Goal: Task Accomplishment & Management: Manage account settings

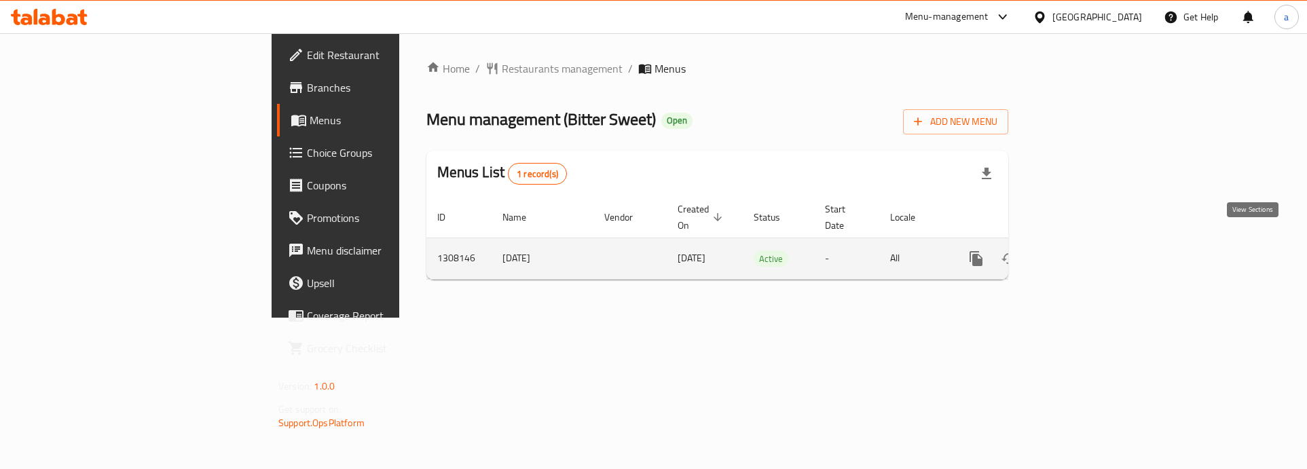
click at [1090, 246] on link "enhanced table" at bounding box center [1074, 258] width 33 height 33
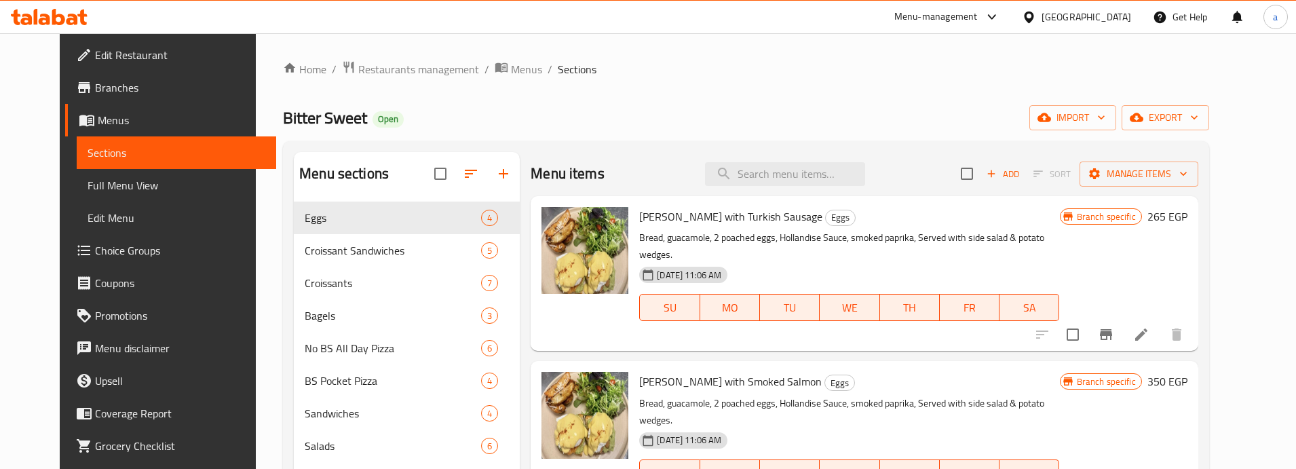
click at [98, 255] on span "Choice Groups" at bounding box center [180, 250] width 170 height 16
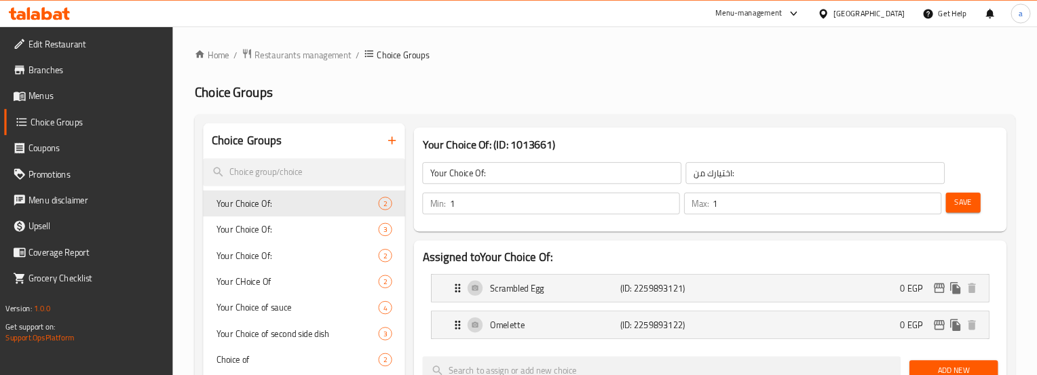
scroll to position [339, 0]
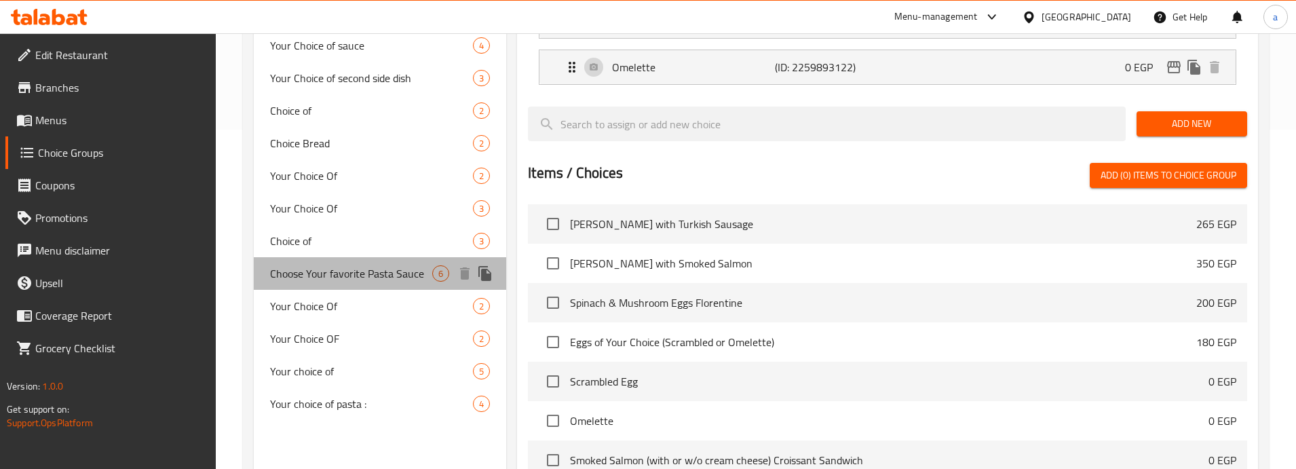
click at [356, 282] on span "Choose Your favorite Pasta Sauce" at bounding box center [351, 273] width 162 height 16
type input "Choose Your favorite Pasta Sauce"
type input "اختار صلصة المكرونة التي تفضلها"
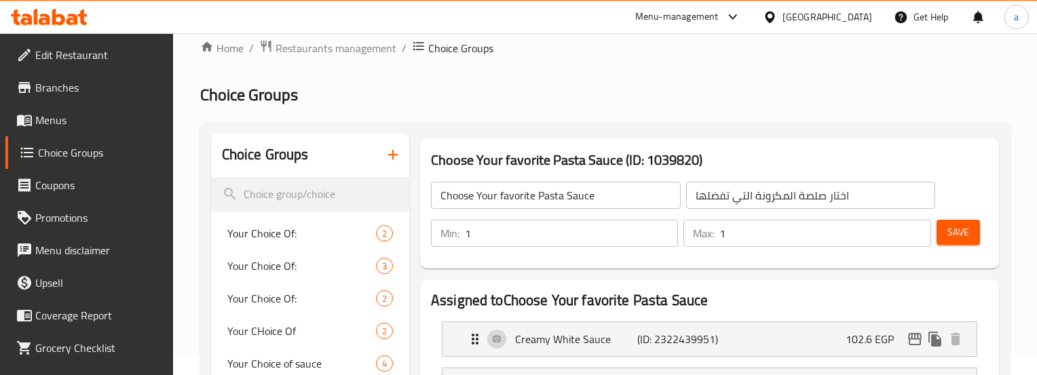
scroll to position [0, 0]
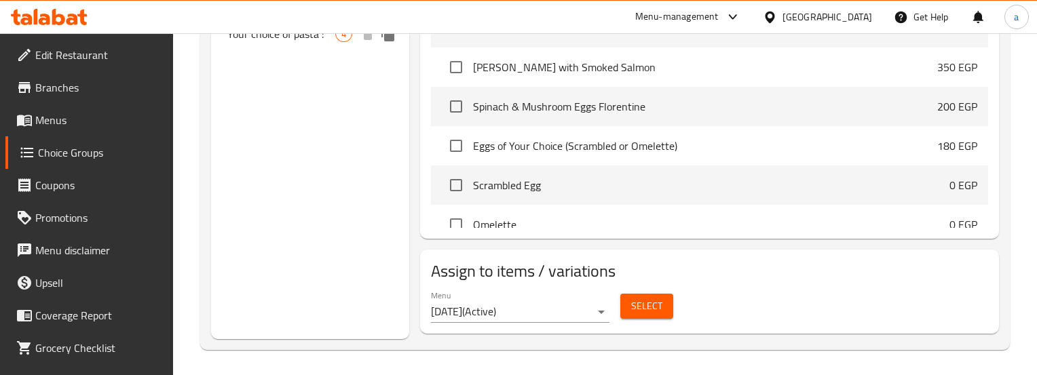
click at [286, 35] on span "Your choice of pasta :" at bounding box center [281, 34] width 108 height 16
type input "Your choice of pasta :"
type input "اختيارك من نوع المكرونة :"
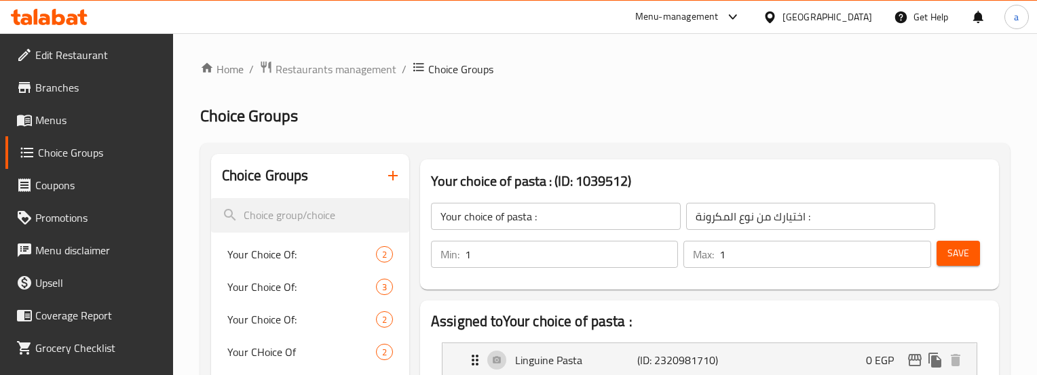
click at [612, 107] on h2 "Choice Groups" at bounding box center [605, 116] width 810 height 22
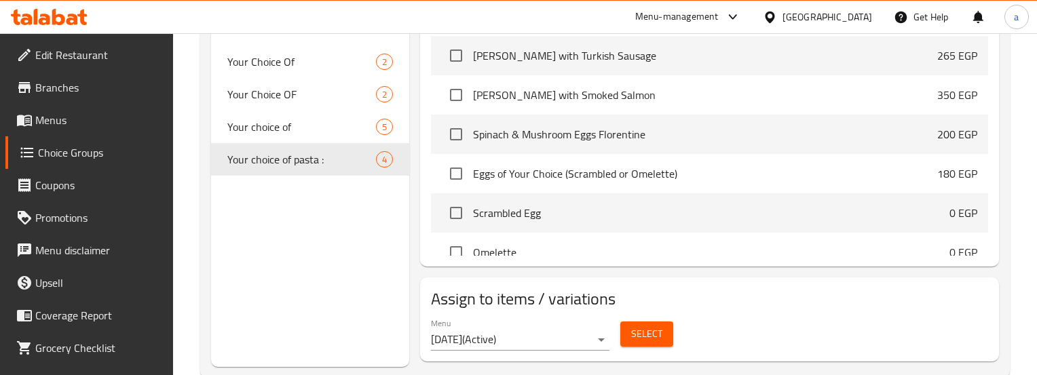
scroll to position [574, 0]
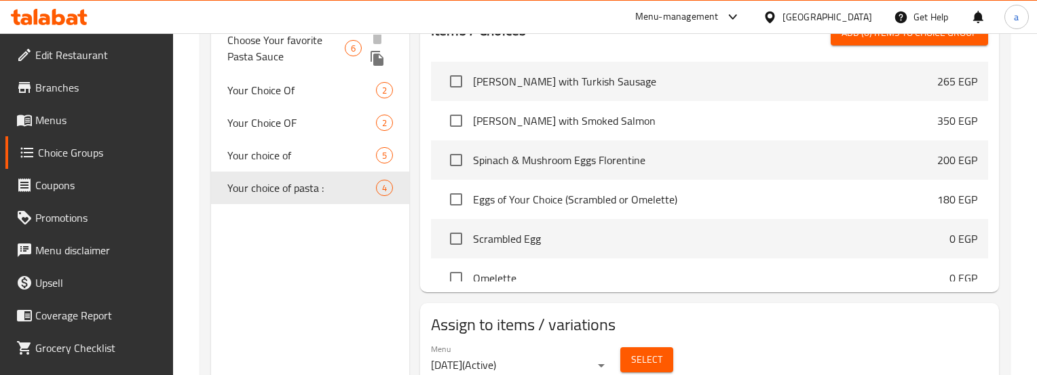
click at [291, 56] on span "Choose Your favorite Pasta Sauce" at bounding box center [285, 48] width 117 height 33
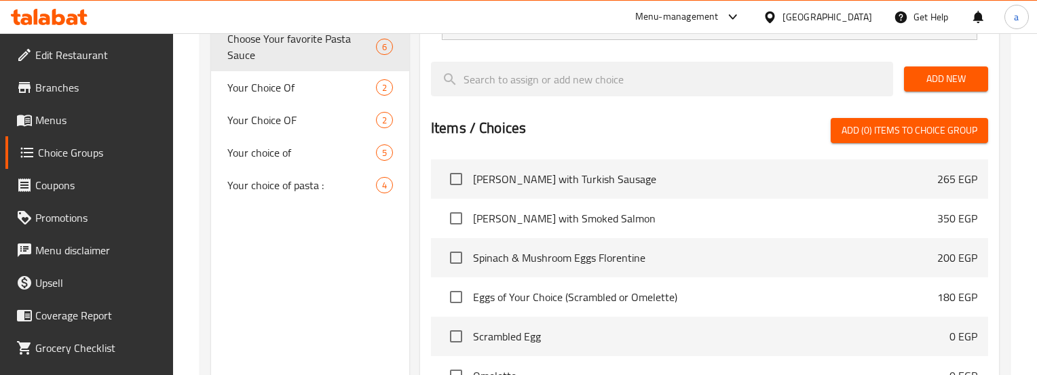
type input "Choose Your favorite Pasta Sauce"
type input "اختار صلصة المكرونة التي تفضلها"
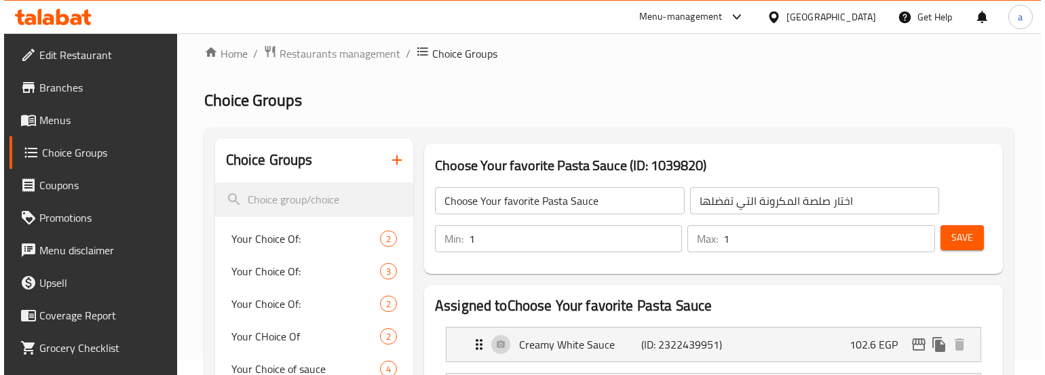
scroll to position [0, 0]
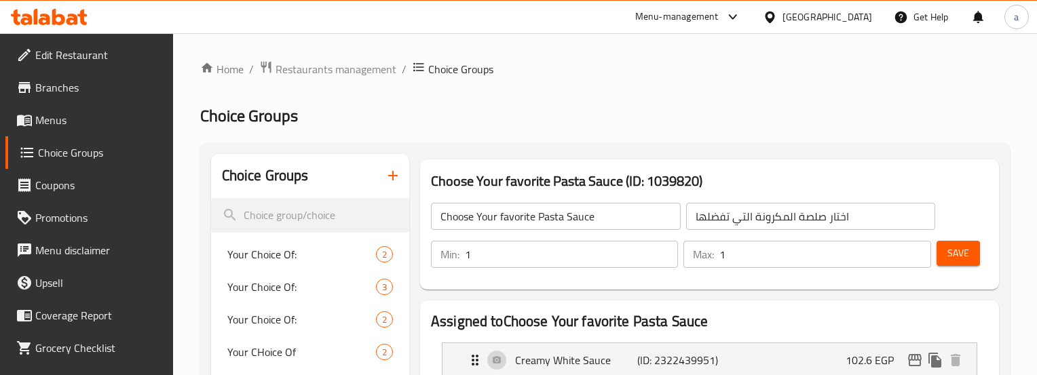
click at [553, 123] on h2 "Choice Groups" at bounding box center [605, 116] width 810 height 22
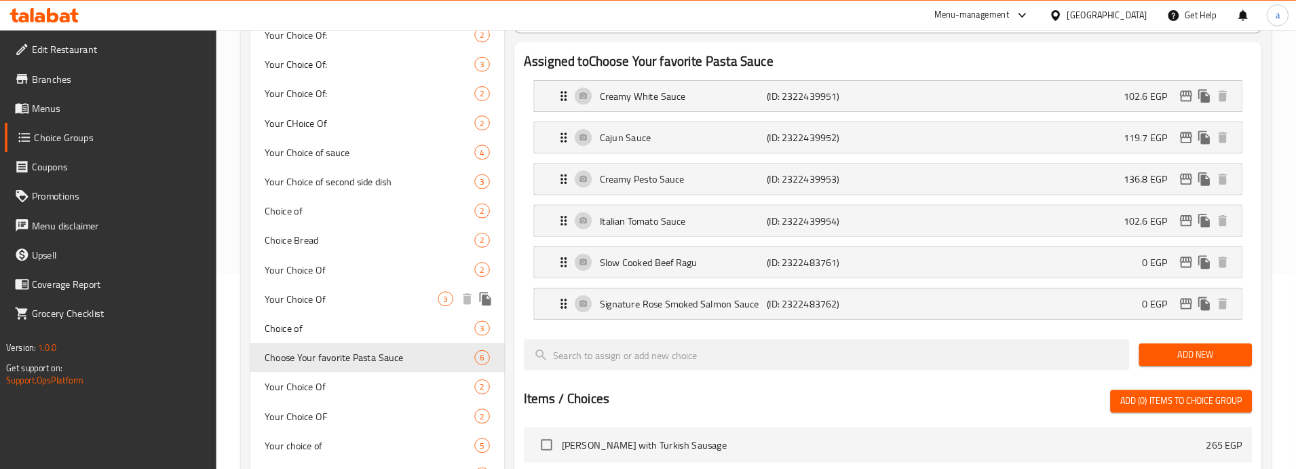
scroll to position [217, 0]
